Goal: Task Accomplishment & Management: Use online tool/utility

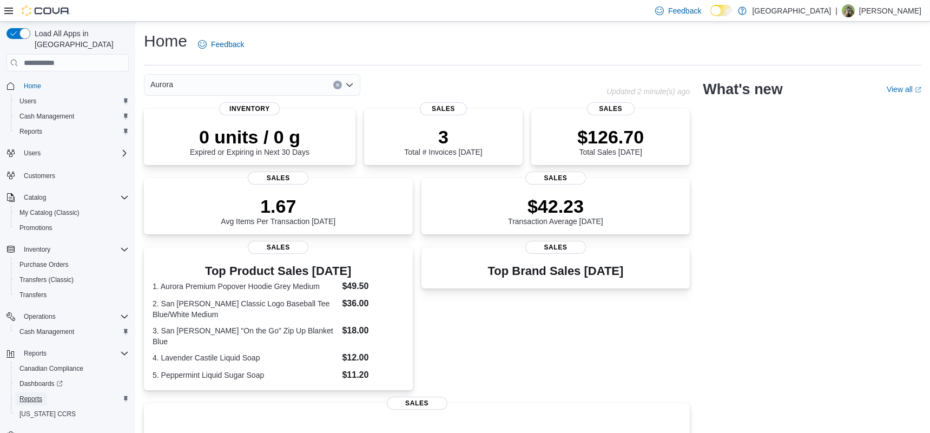
click at [34, 394] on span "Reports" at bounding box center [30, 398] width 23 height 9
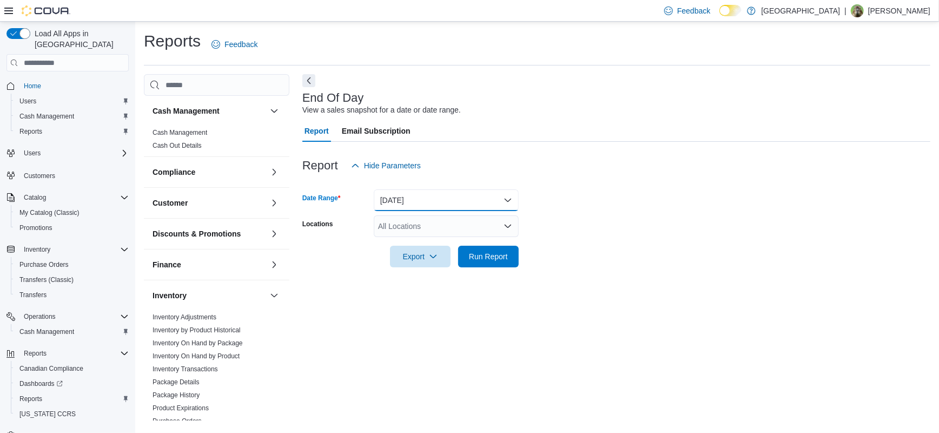
click at [422, 203] on button "[DATE]" at bounding box center [446, 200] width 145 height 22
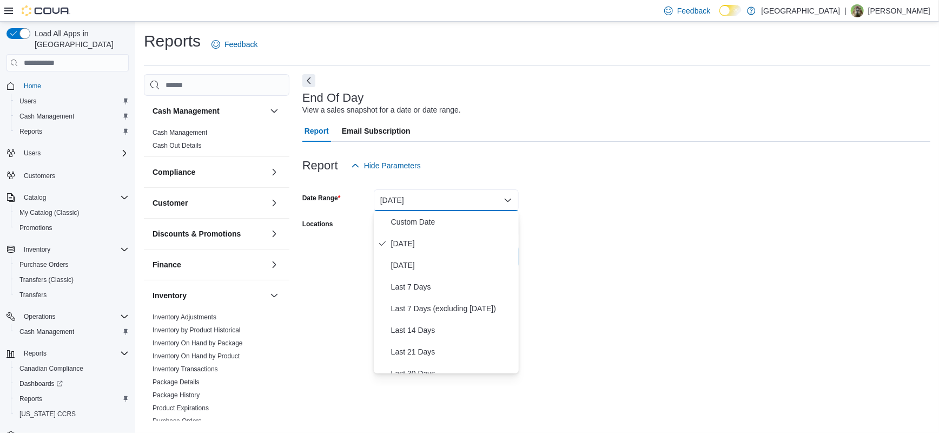
click at [604, 215] on form "Date Range [DATE] Locations All Locations Export Run Report" at bounding box center [616, 221] width 628 height 91
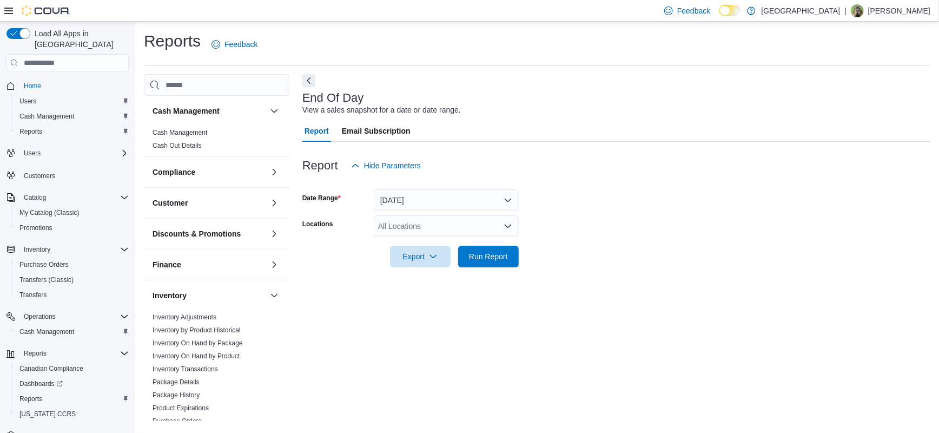
click at [448, 230] on div "All Locations" at bounding box center [446, 226] width 145 height 22
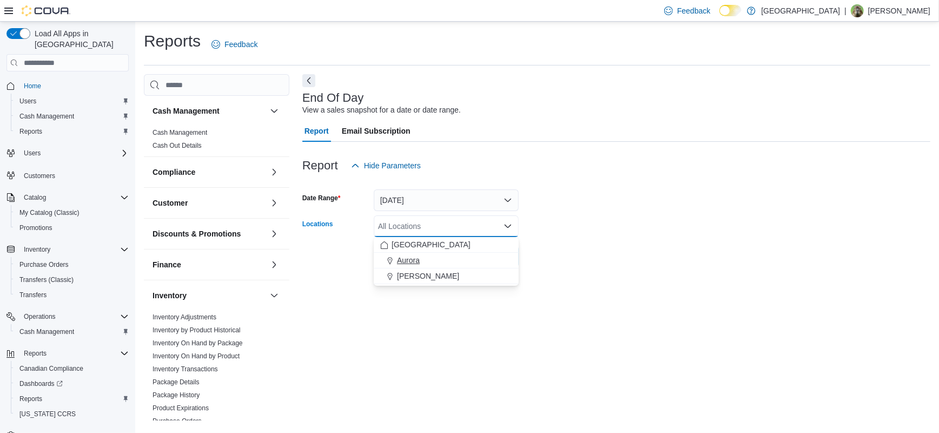
click at [414, 256] on span "Aurora" at bounding box center [408, 260] width 23 height 11
click at [563, 234] on form "Date Range [DATE] Locations [GEOGRAPHIC_DATA] Combo box. Selected. [GEOGRAPHIC_…" at bounding box center [616, 221] width 628 height 91
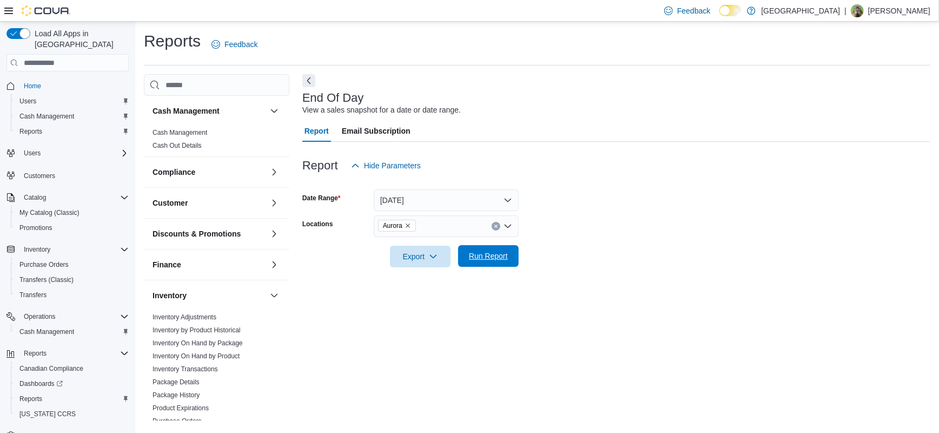
click at [480, 258] on span "Run Report" at bounding box center [488, 255] width 39 height 11
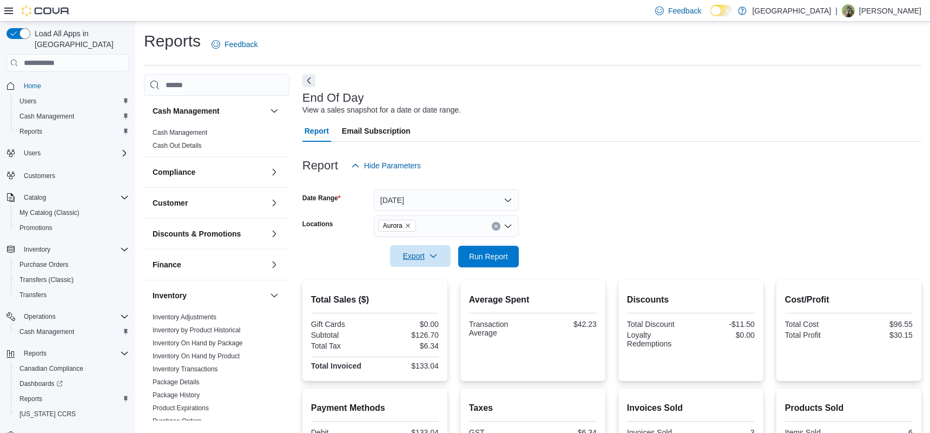
click at [438, 254] on span "Export" at bounding box center [420, 256] width 48 height 22
click at [430, 305] on button "Export to Pdf" at bounding box center [422, 300] width 62 height 22
